Goal: Task Accomplishment & Management: Use online tool/utility

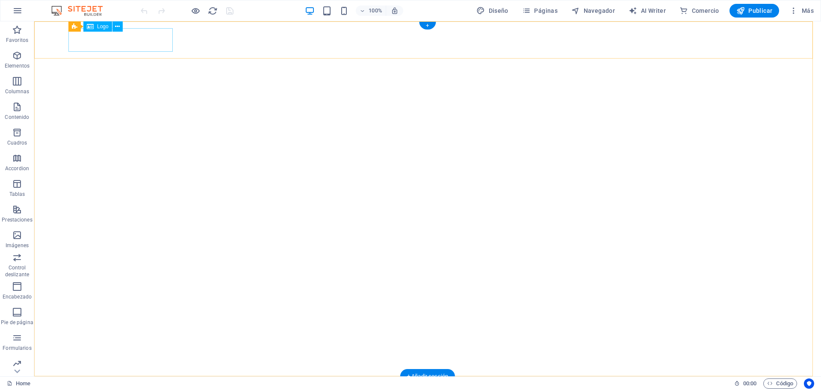
click at [110, 383] on div at bounding box center [427, 395] width 719 height 24
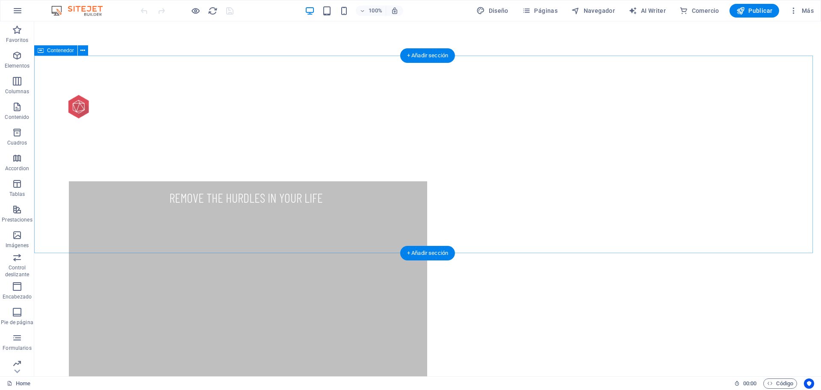
scroll to position [321, 0]
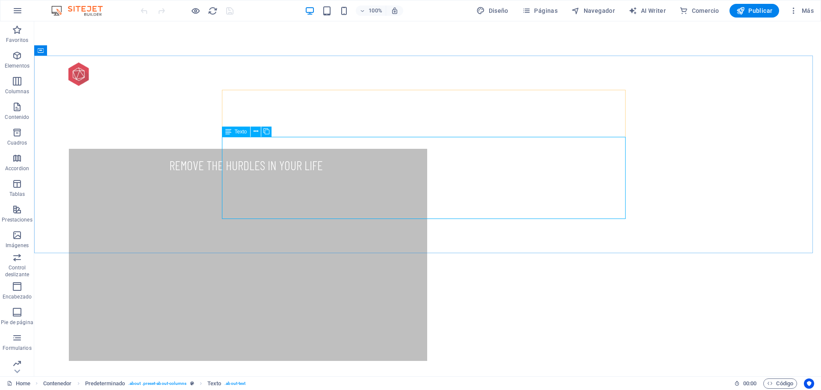
click at [246, 135] on div "Texto" at bounding box center [236, 132] width 29 height 10
click at [246, 131] on span "Texto" at bounding box center [241, 131] width 12 height 5
drag, startPoint x: 273, startPoint y: 153, endPoint x: 314, endPoint y: 160, distance: 42.2
drag, startPoint x: 234, startPoint y: 104, endPoint x: 249, endPoint y: 106, distance: 15.1
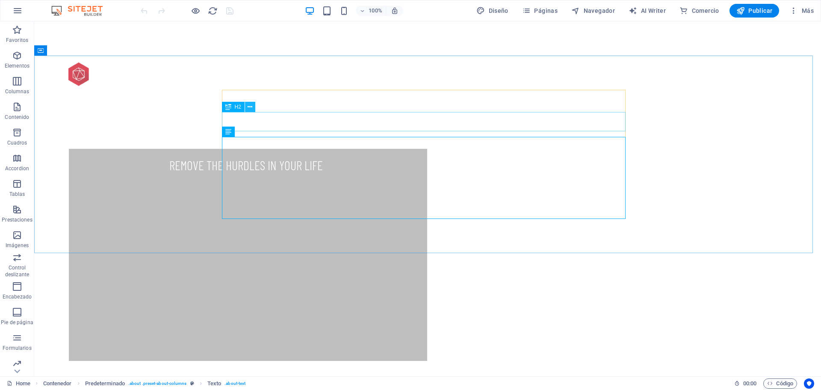
click at [249, 106] on div "H2" at bounding box center [241, 107] width 39 height 11
click at [249, 106] on icon at bounding box center [250, 107] width 5 height 9
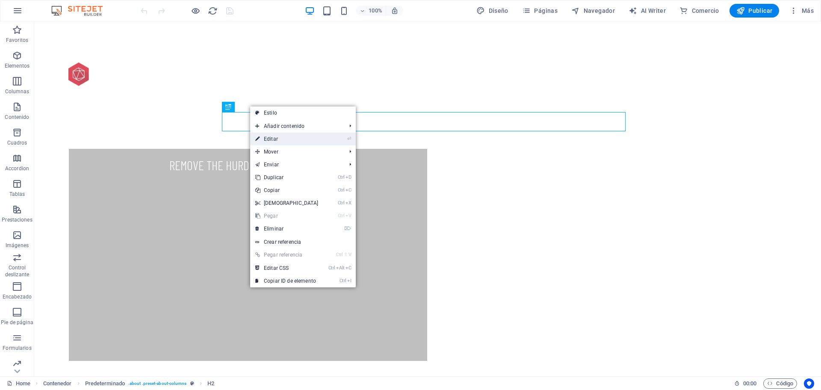
click at [258, 136] on icon at bounding box center [257, 139] width 4 height 13
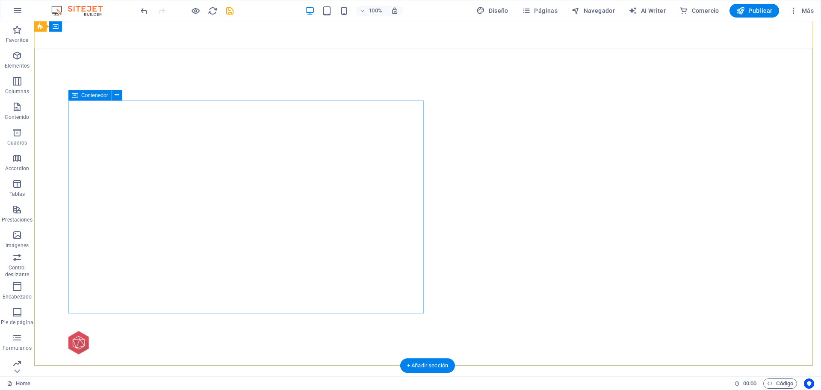
scroll to position [0, 0]
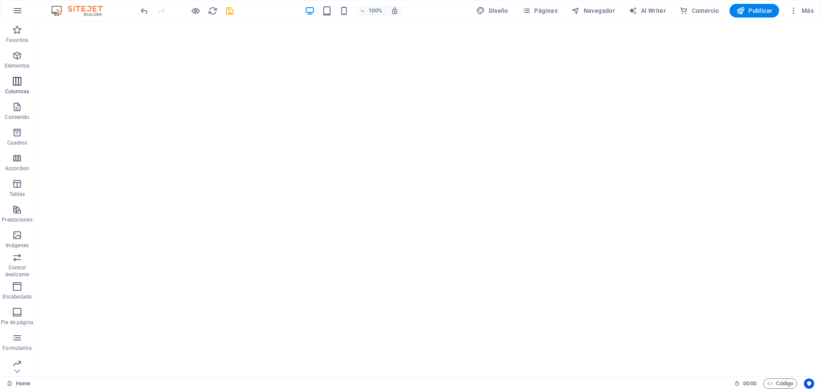
click at [13, 77] on icon "button" at bounding box center [17, 81] width 10 height 10
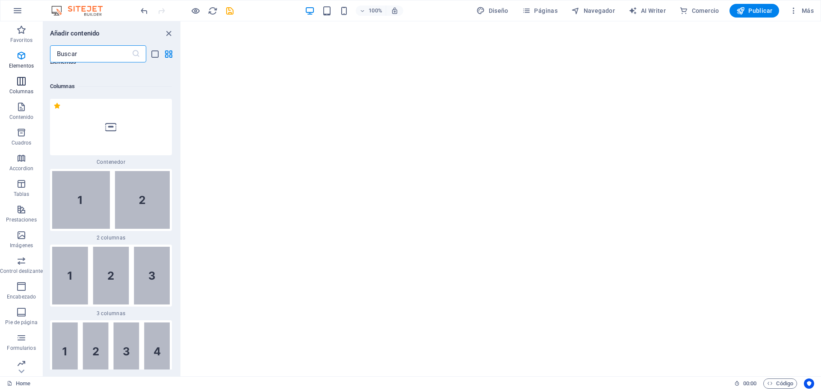
scroll to position [494, 0]
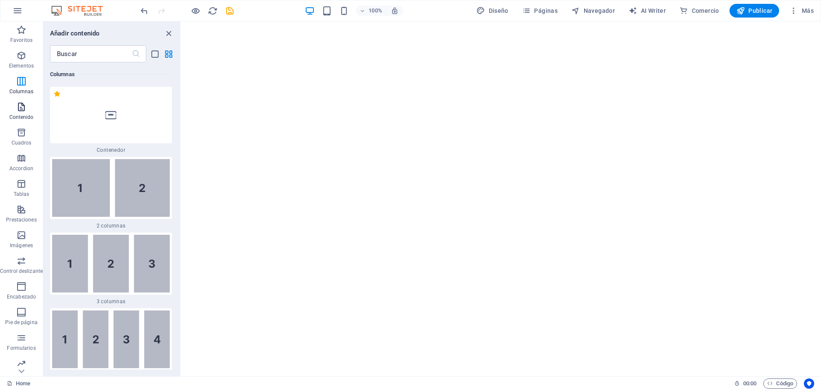
click at [20, 113] on span "Contenido" at bounding box center [21, 112] width 43 height 21
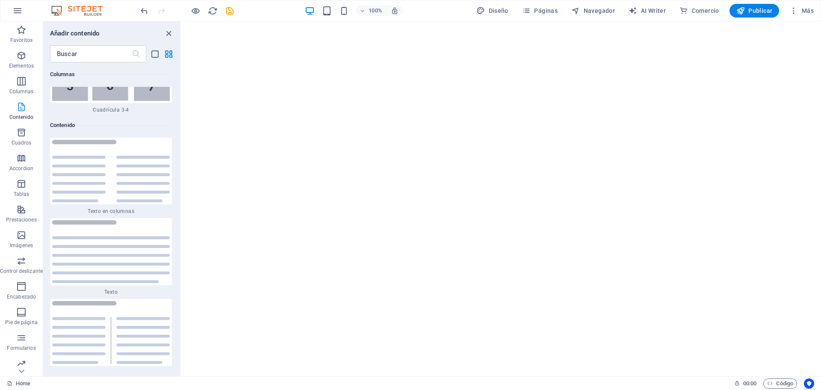
scroll to position [2902, 0]
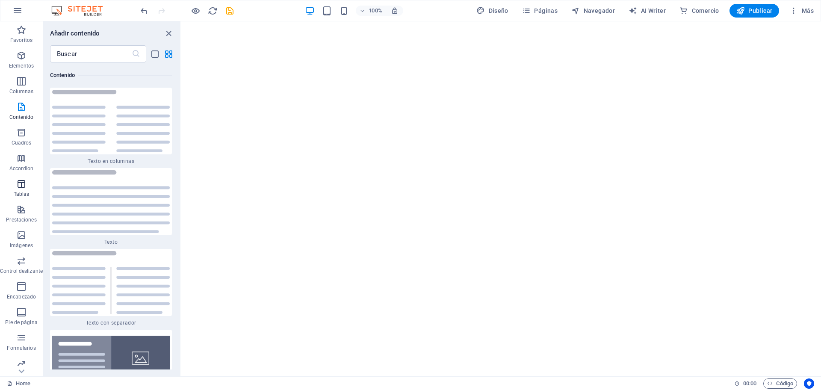
click at [24, 189] on icon "button" at bounding box center [21, 184] width 10 height 10
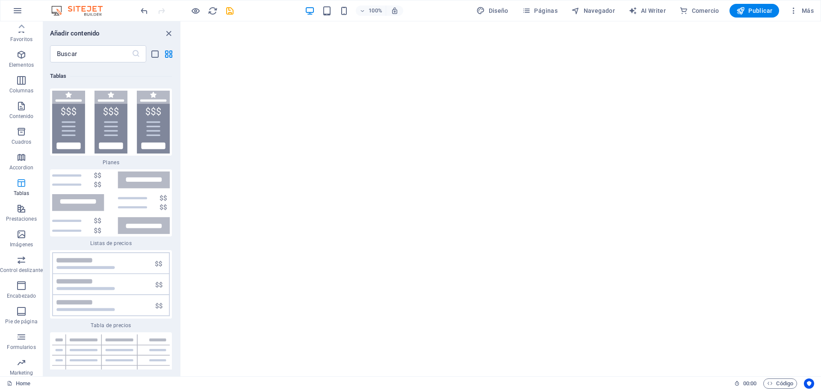
scroll to position [0, 0]
click at [20, 56] on icon "button" at bounding box center [21, 55] width 10 height 10
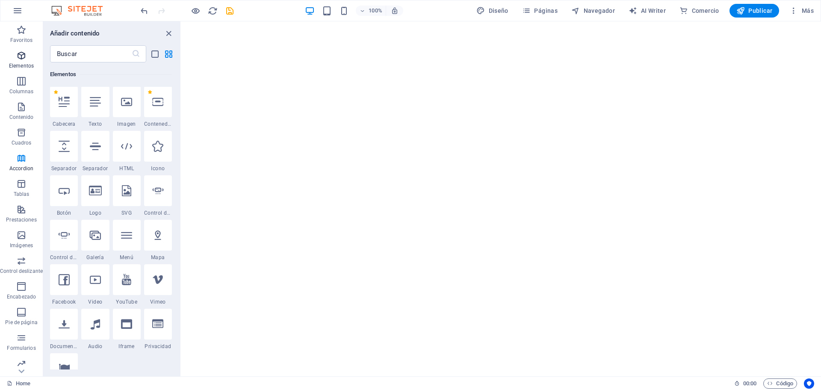
scroll to position [161, 0]
click at [170, 35] on icon "close panel" at bounding box center [169, 34] width 10 height 10
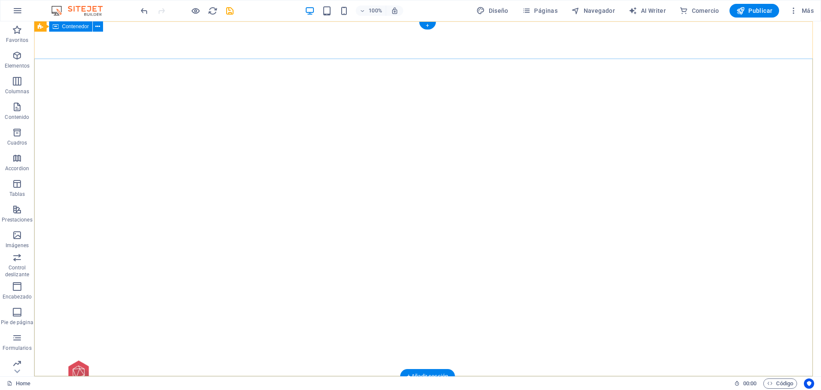
scroll to position [0, 0]
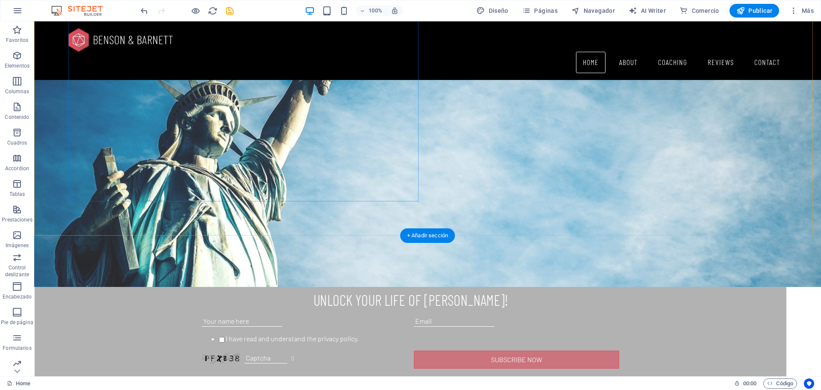
scroll to position [1036, 0]
